Goal: Information Seeking & Learning: Learn about a topic

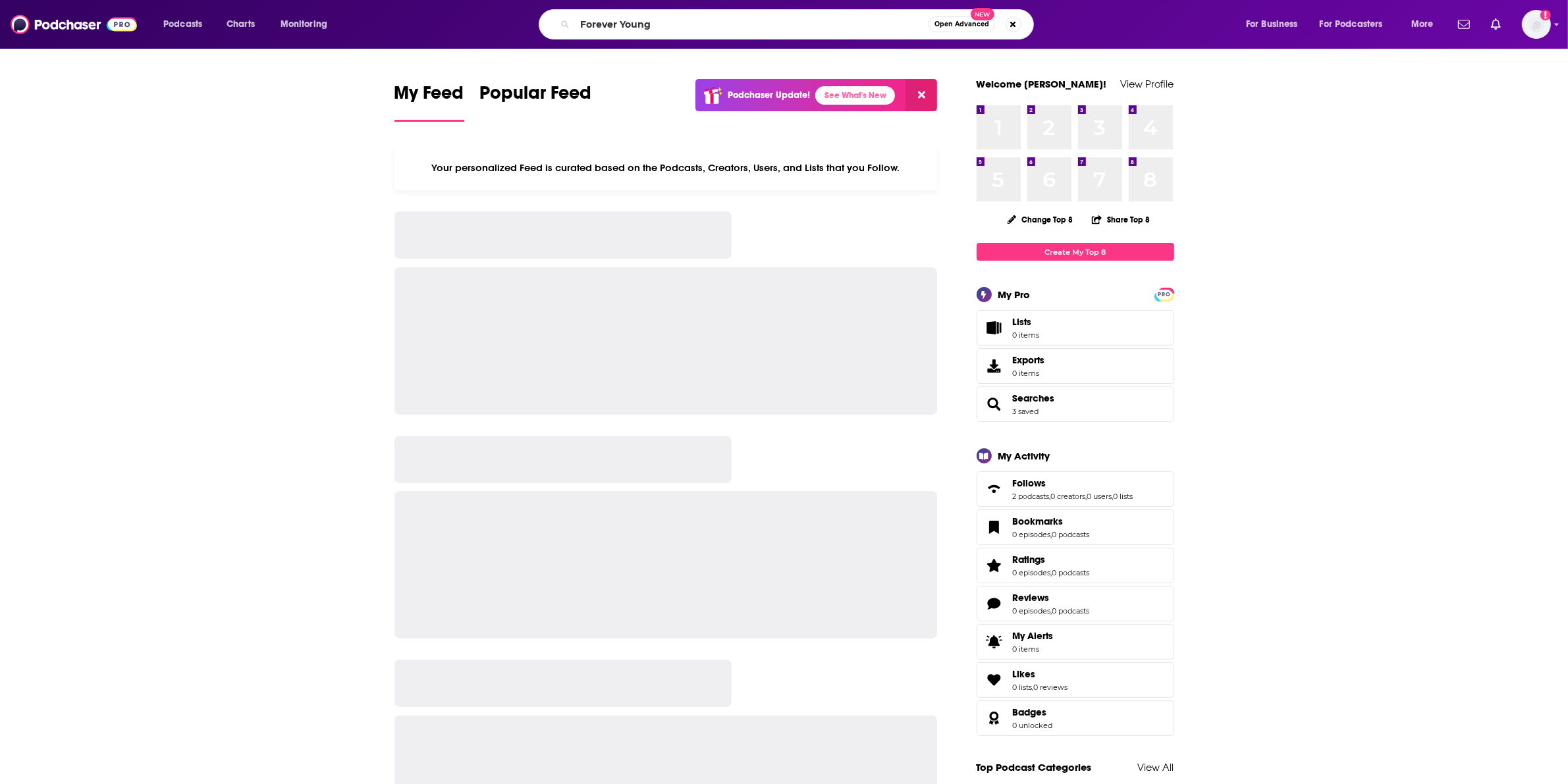
type input "Forever Young"
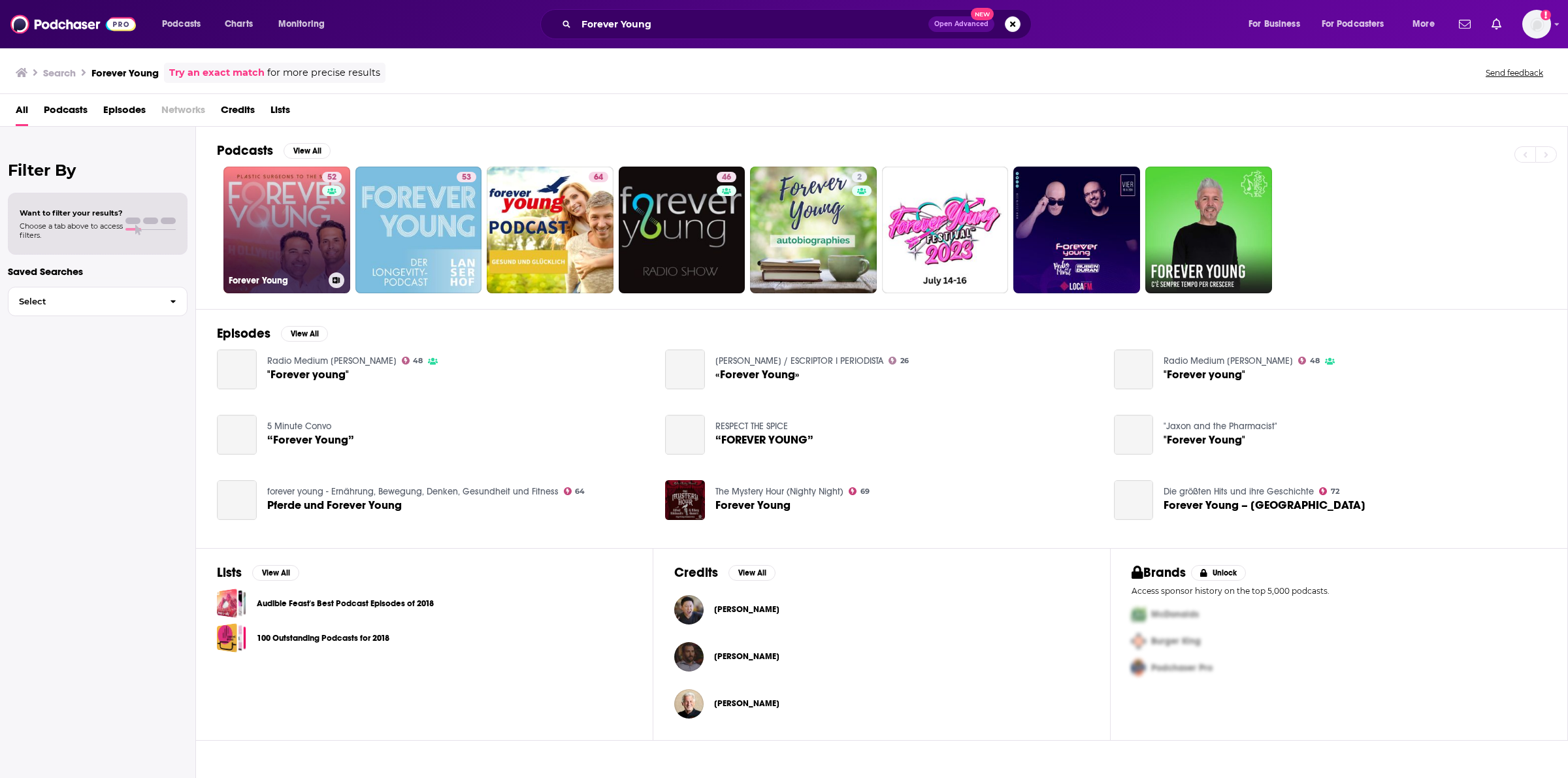
click at [298, 234] on link "52 Forever Young" at bounding box center [286, 230] width 126 height 126
